Goal: Information Seeking & Learning: Learn about a topic

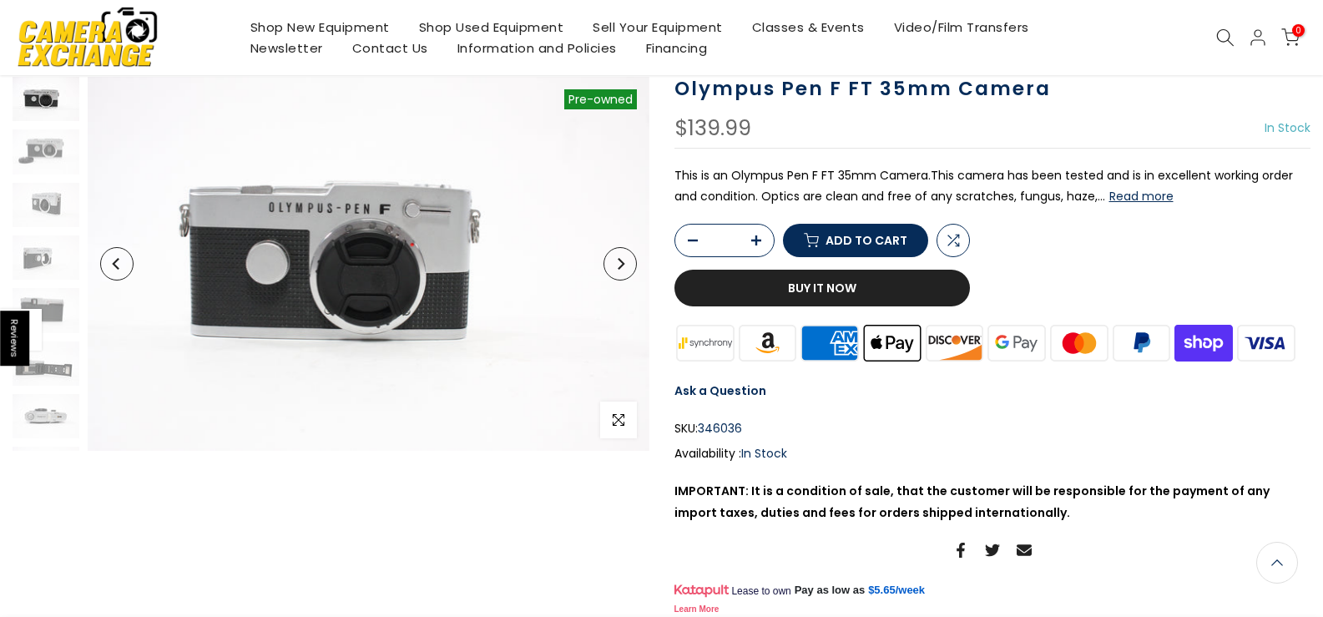
scroll to position [121, 0]
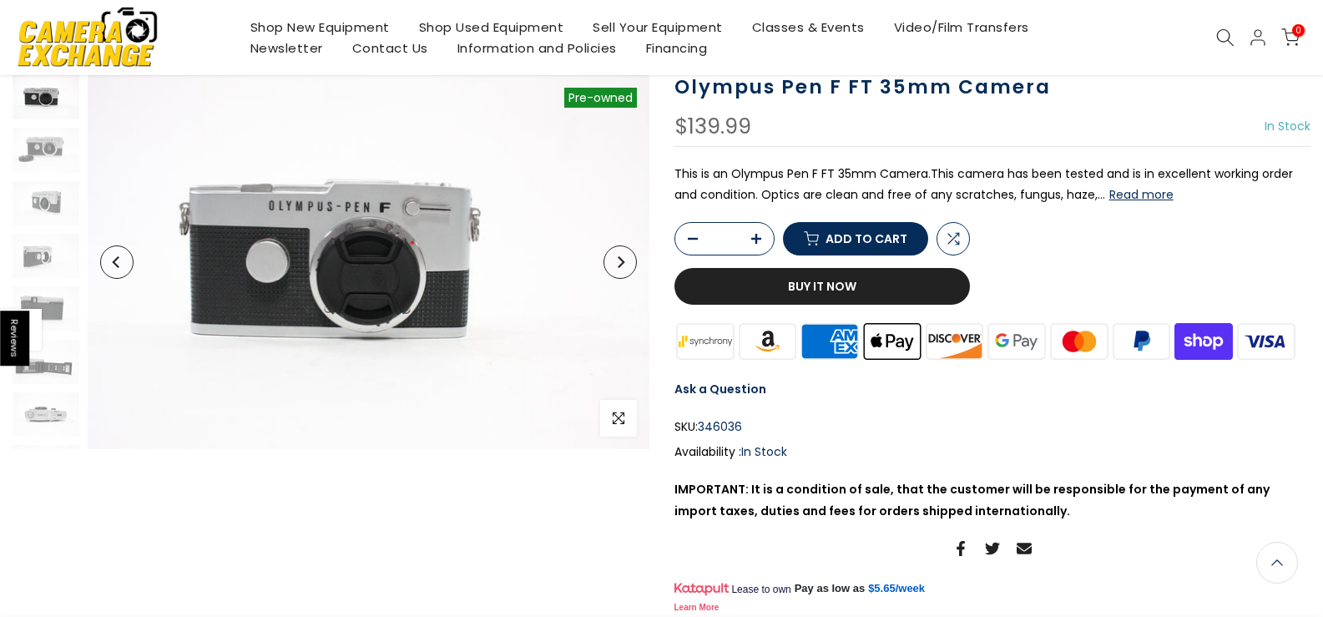
click at [1317, 119] on html "Reviews Skip to content Free Shipping for most orders over $100 - EXCLUDES Smok…" at bounding box center [661, 187] width 1323 height 617
click at [1138, 194] on button "Read more" at bounding box center [1141, 194] width 64 height 15
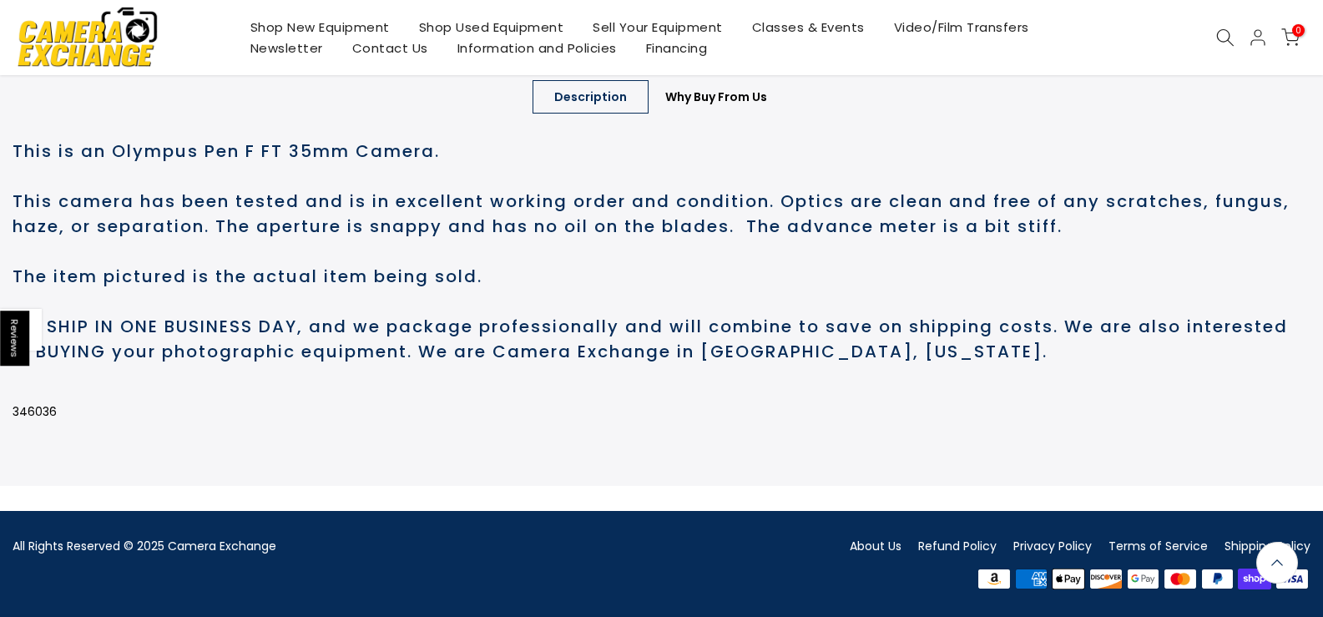
scroll to position [800, 0]
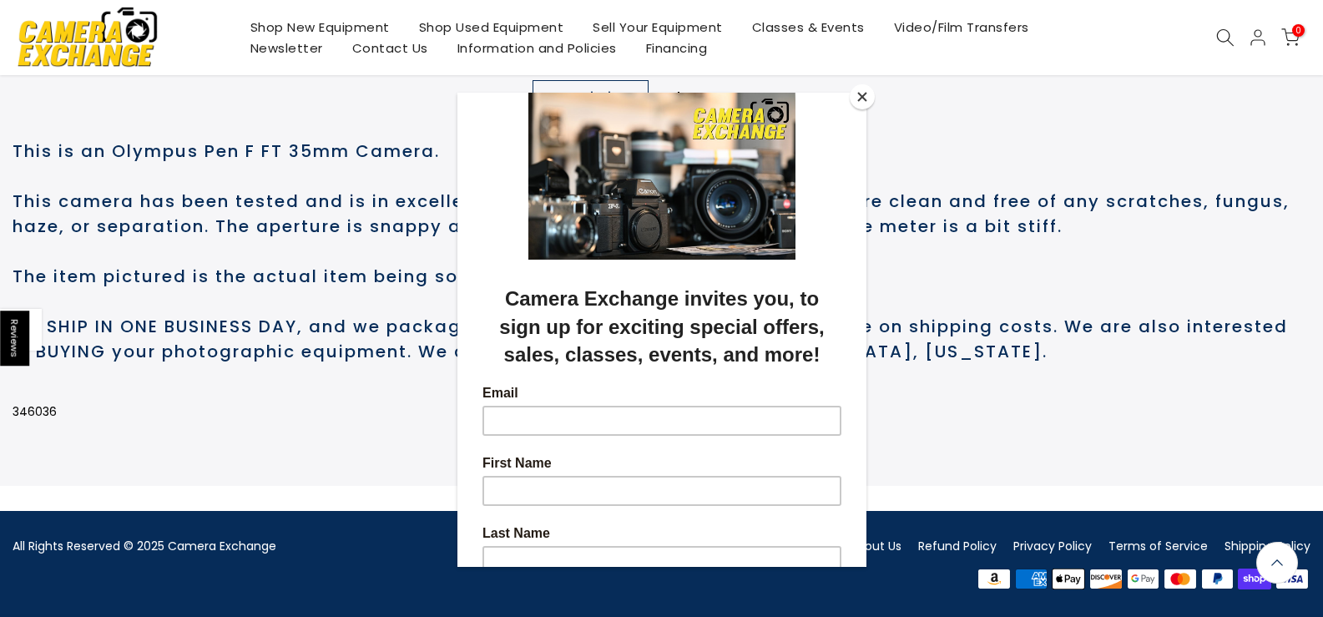
click at [861, 97] on button "Close" at bounding box center [862, 96] width 25 height 25
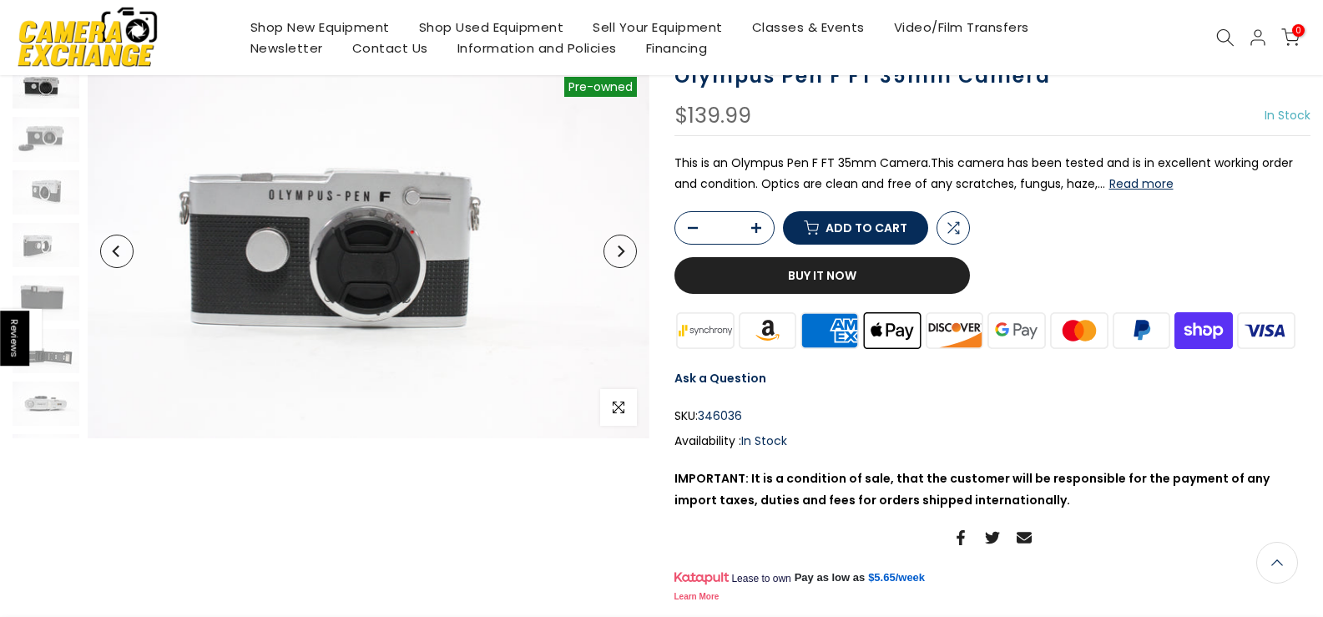
scroll to position [134, 0]
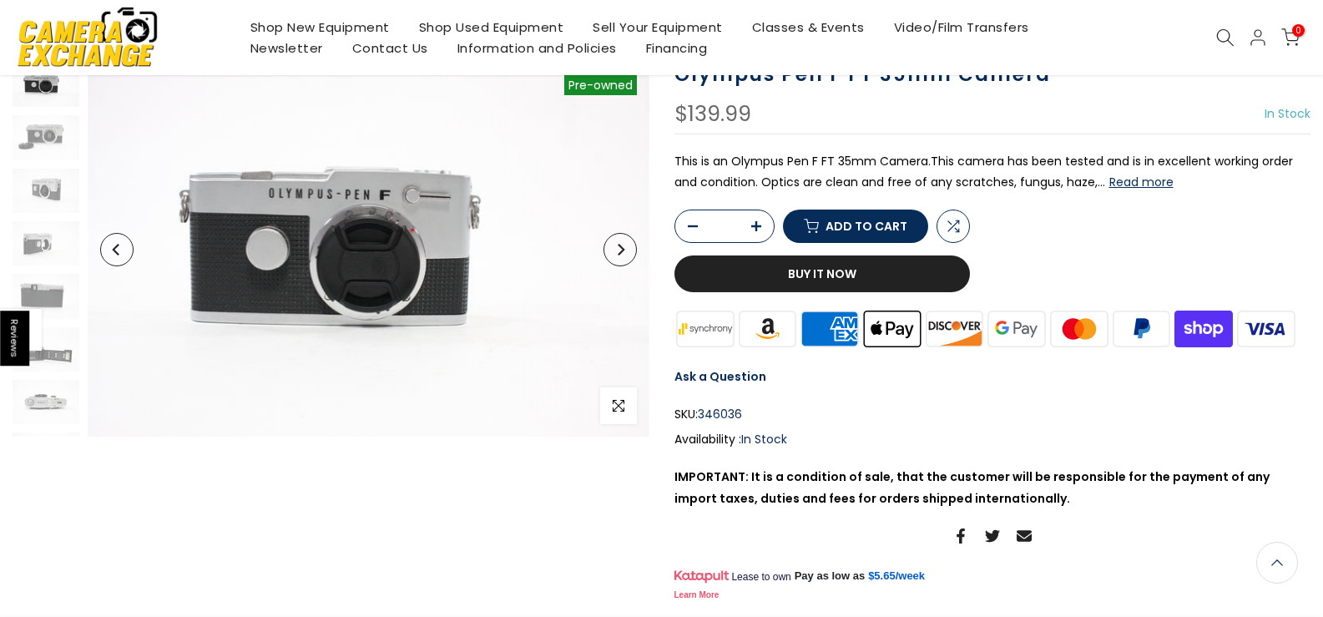
click at [619, 250] on icon "Next" at bounding box center [620, 250] width 12 height 12
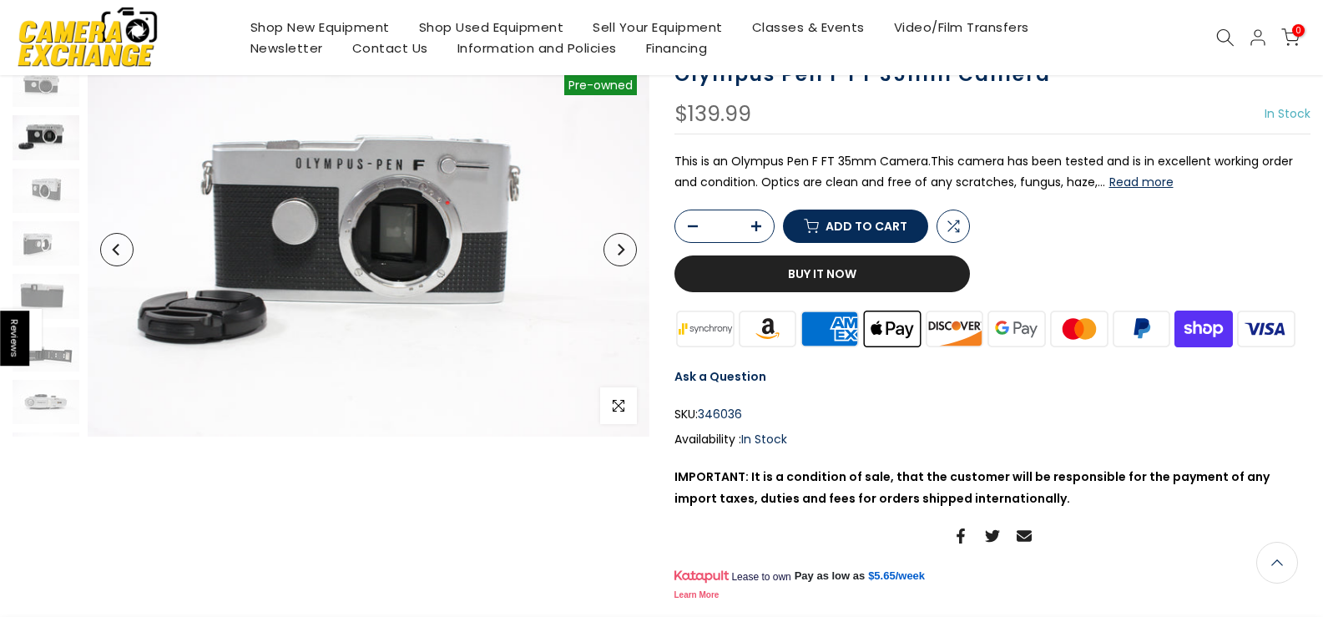
click at [619, 250] on icon "Next" at bounding box center [620, 250] width 12 height 12
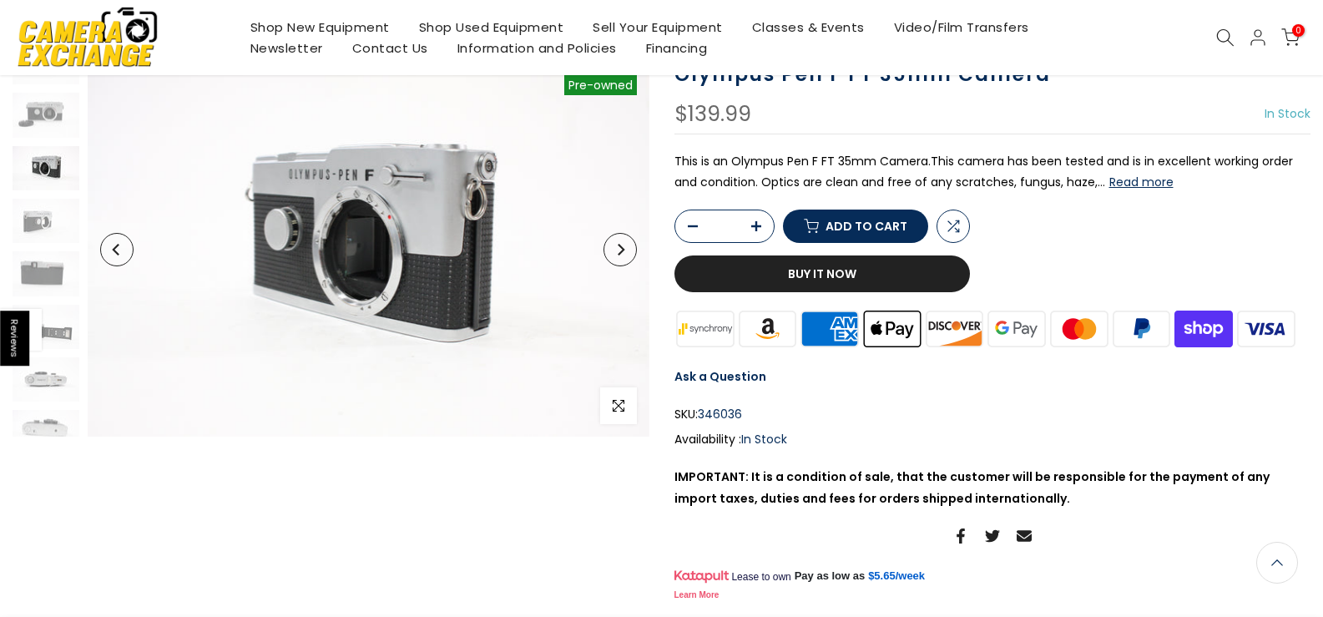
click at [619, 250] on icon "Next" at bounding box center [620, 250] width 12 height 12
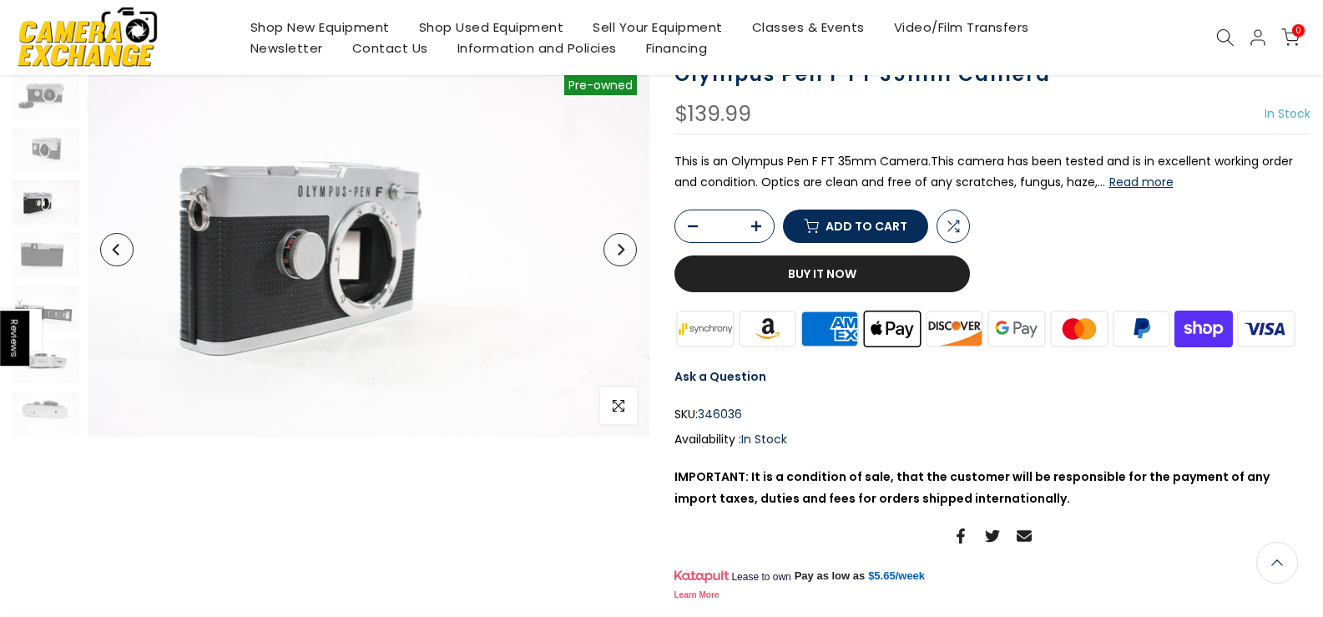
click at [619, 250] on icon "Next" at bounding box center [620, 250] width 12 height 12
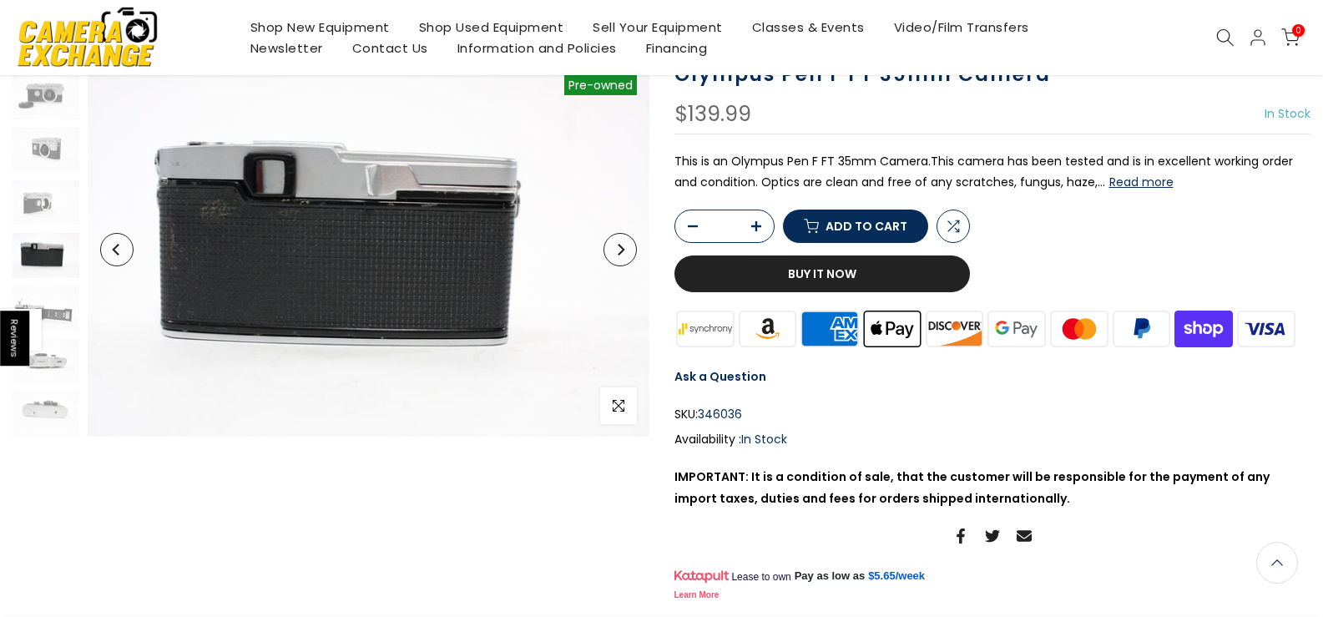
scroll to position [132, 0]
click at [619, 250] on icon "Next" at bounding box center [620, 250] width 12 height 12
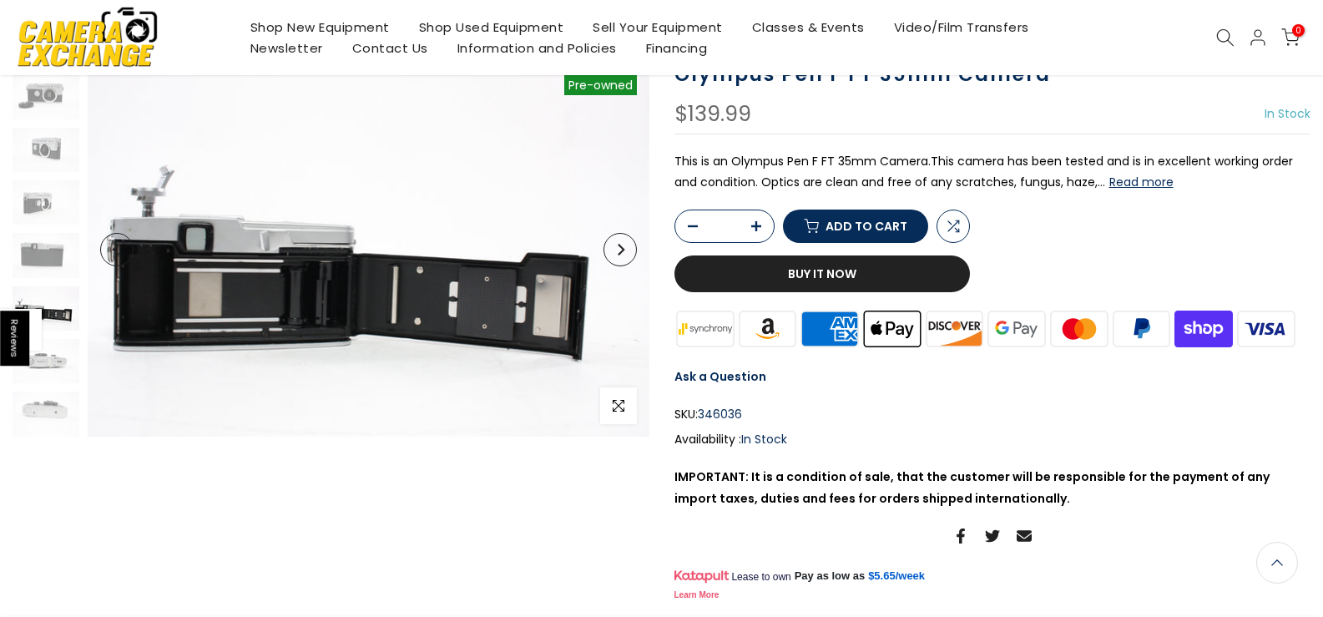
click at [619, 249] on icon "Next" at bounding box center [620, 250] width 12 height 12
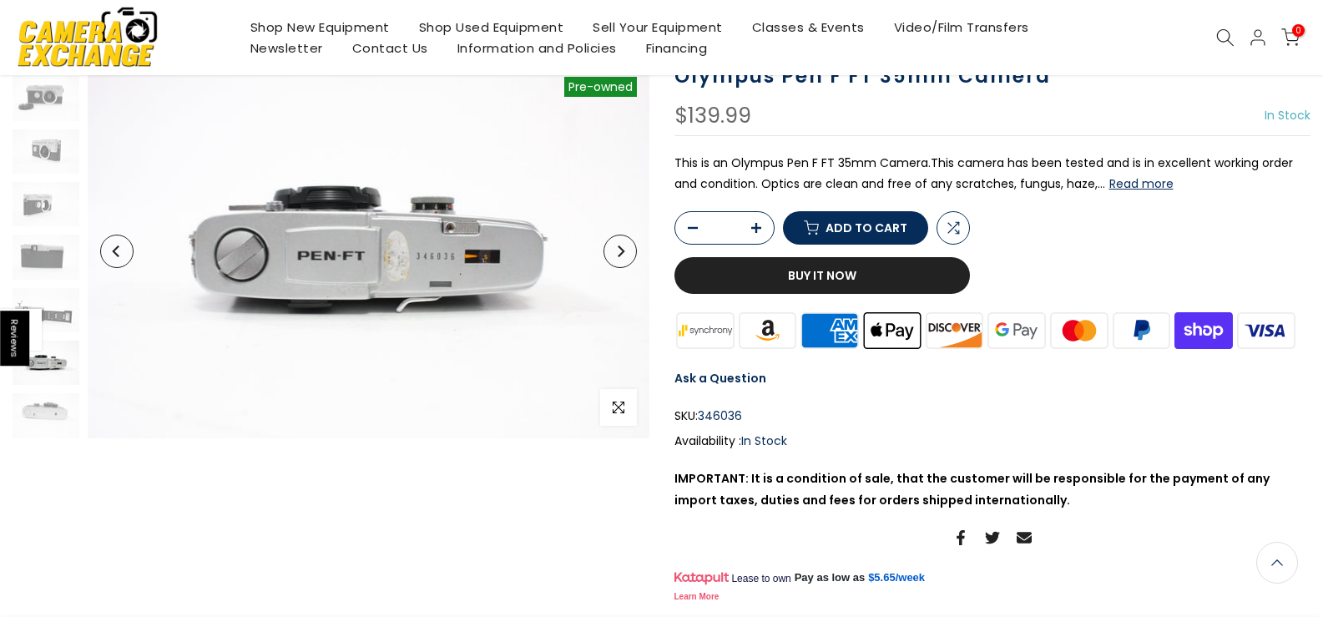
scroll to position [134, 0]
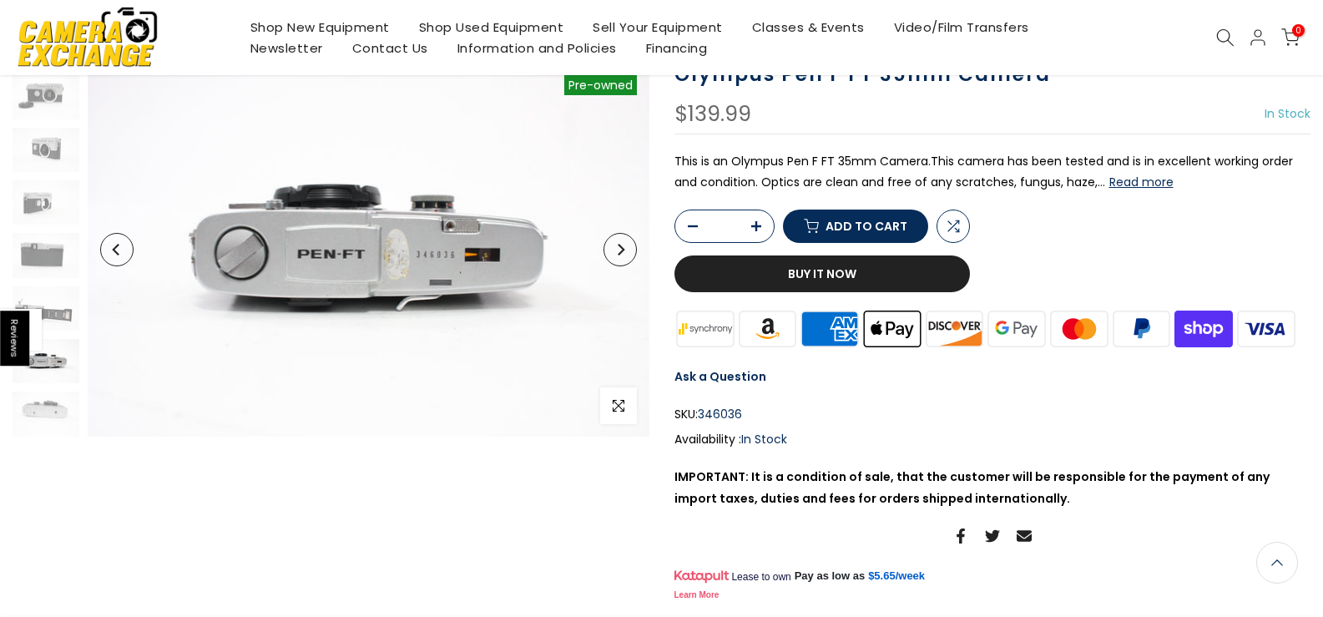
click at [619, 249] on icon "Next" at bounding box center [620, 250] width 12 height 12
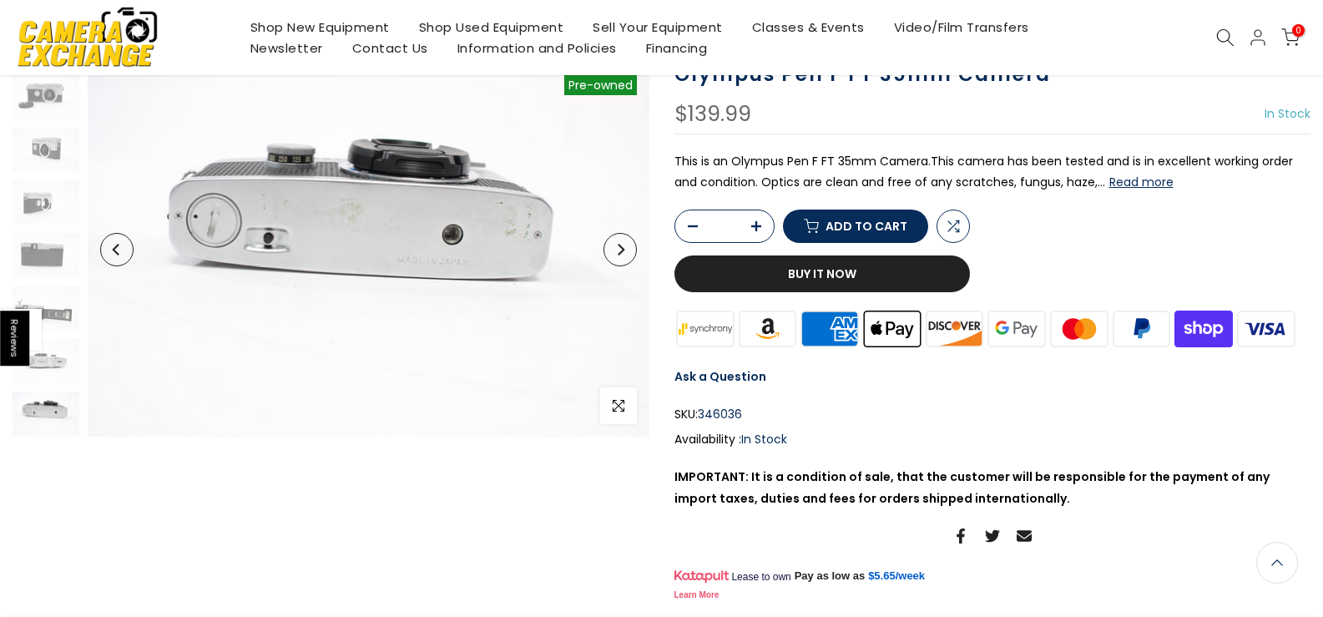
click at [115, 255] on icon "Previous" at bounding box center [117, 250] width 12 height 12
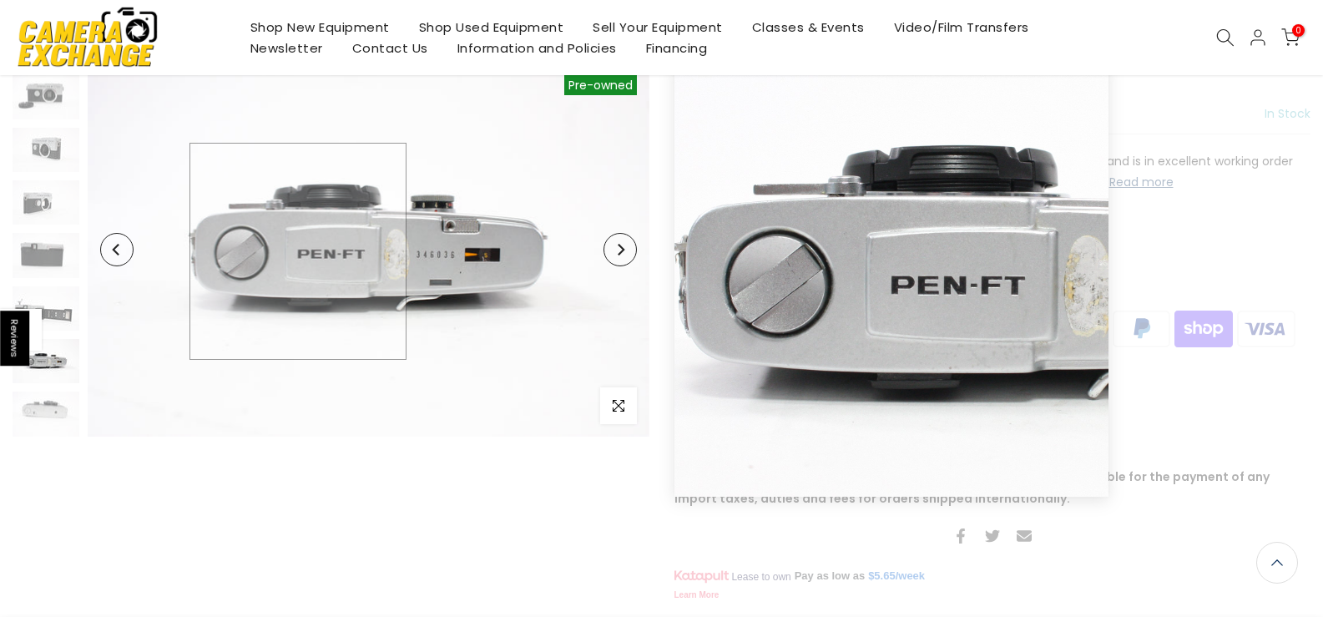
click at [298, 251] on img at bounding box center [369, 250] width 562 height 374
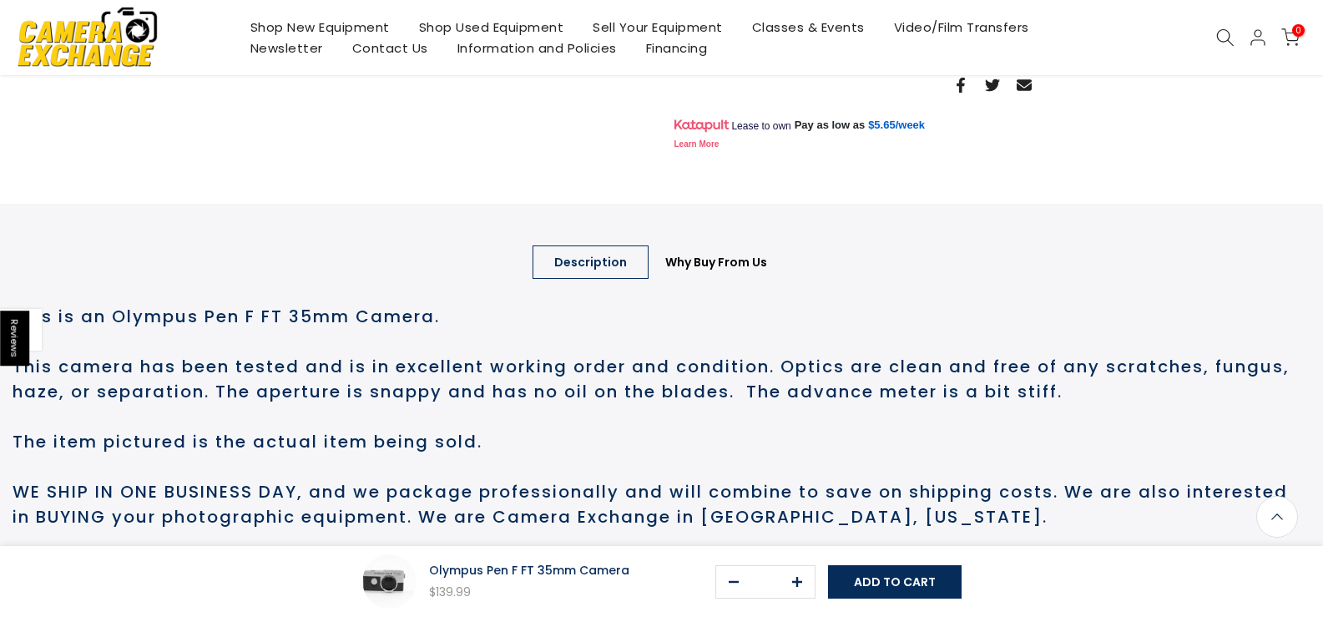
scroll to position [513, 0]
